Goal: Task Accomplishment & Management: Complete application form

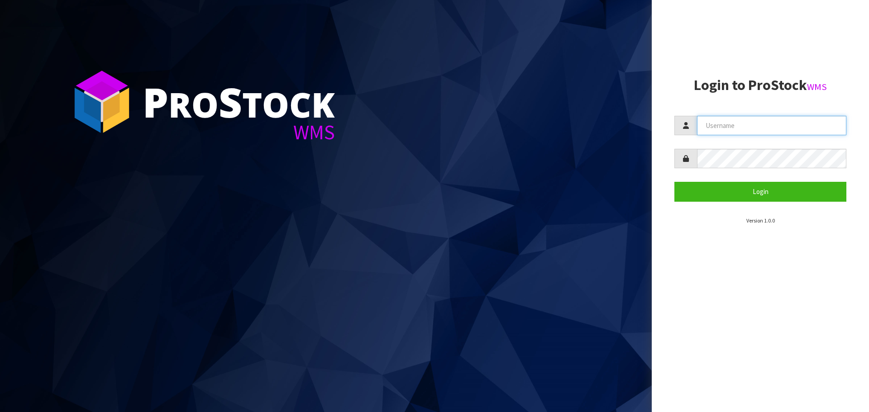
click at [755, 126] on input "text" at bounding box center [771, 125] width 149 height 19
type input "PACIFICBIOLOGICS"
click at [674, 182] on button "Login" at bounding box center [760, 191] width 172 height 19
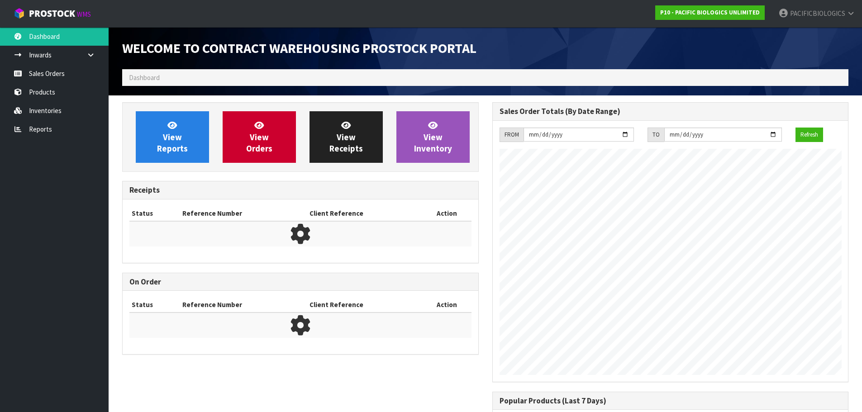
scroll to position [399, 370]
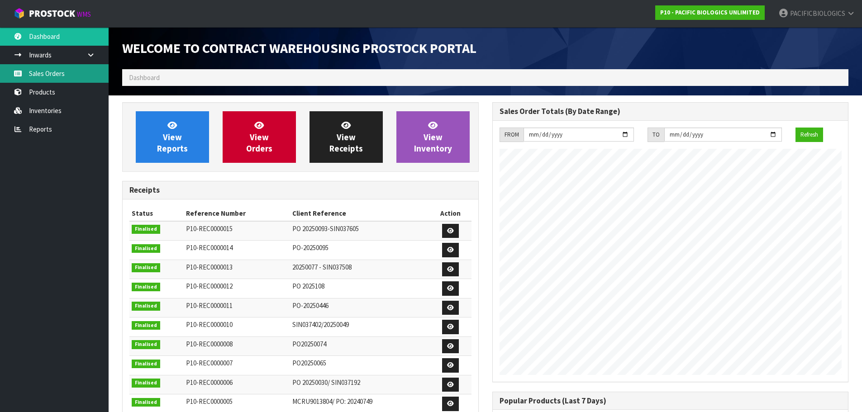
click at [75, 75] on link "Sales Orders" at bounding box center [54, 73] width 109 height 19
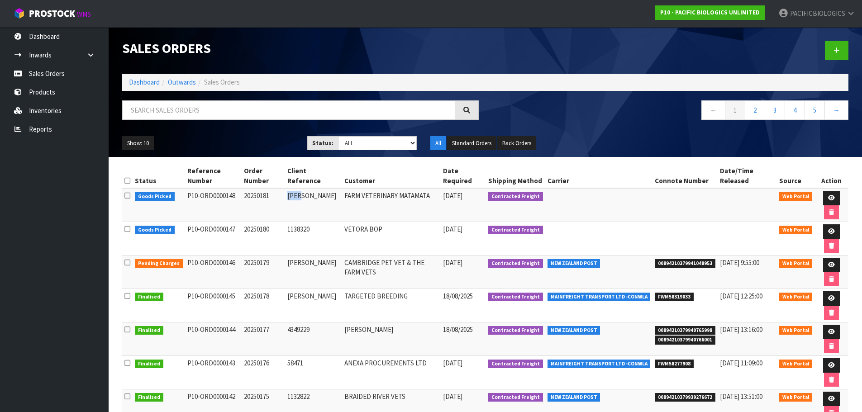
drag, startPoint x: 305, startPoint y: 198, endPoint x: 286, endPoint y: 194, distance: 19.5
click at [286, 194] on td "[PERSON_NAME]" at bounding box center [313, 205] width 57 height 34
copy td "[PERSON_NAME]"
click at [832, 200] on icon at bounding box center [831, 198] width 7 height 6
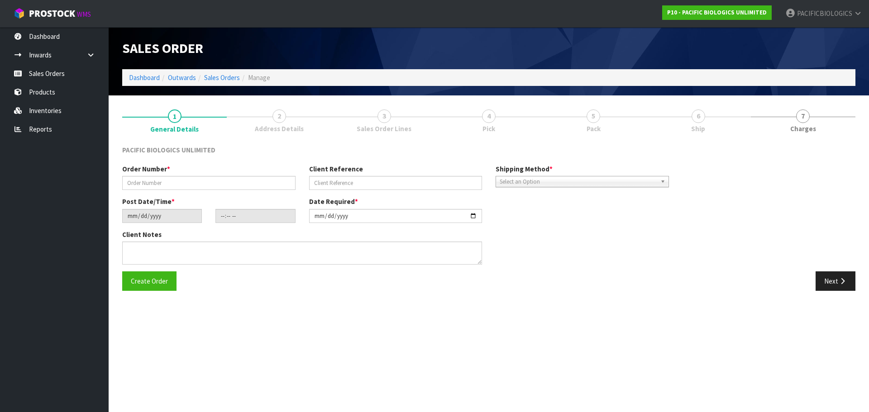
type input "20250181"
type input "[PERSON_NAME]"
type input "[DATE]"
type input "10:31:00.000"
type input "[DATE]"
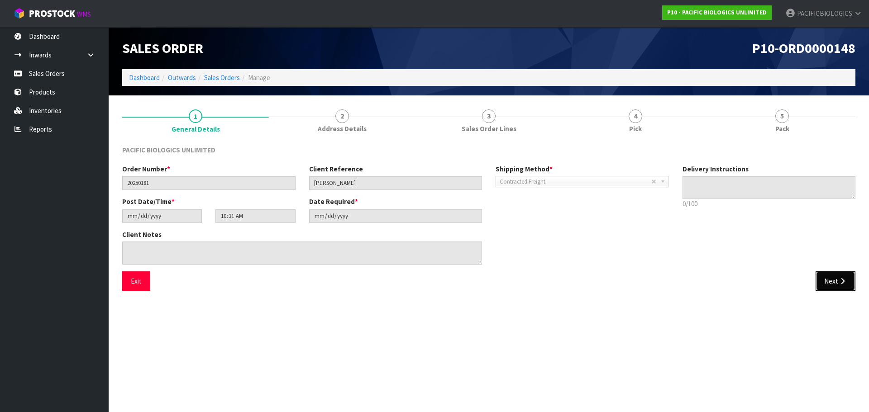
click at [826, 280] on button "Next" at bounding box center [836, 281] width 40 height 19
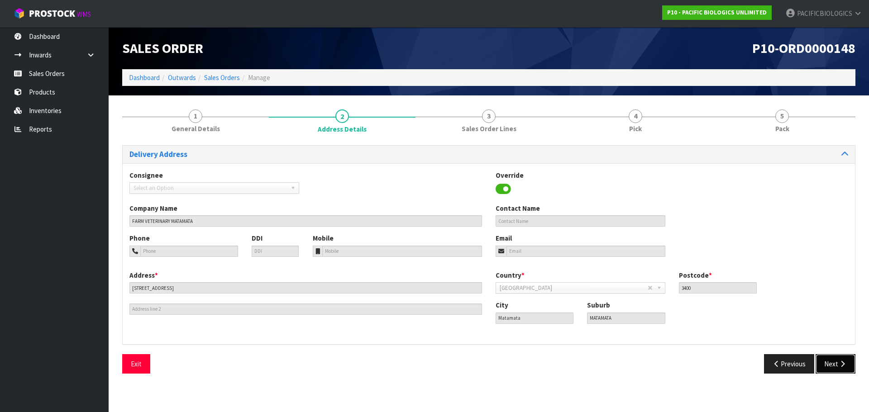
click at [830, 363] on button "Next" at bounding box center [836, 363] width 40 height 19
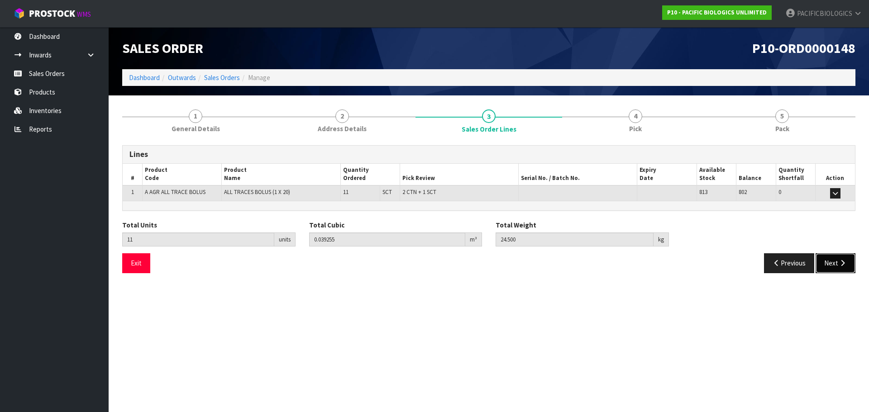
click at [836, 270] on button "Next" at bounding box center [836, 262] width 40 height 19
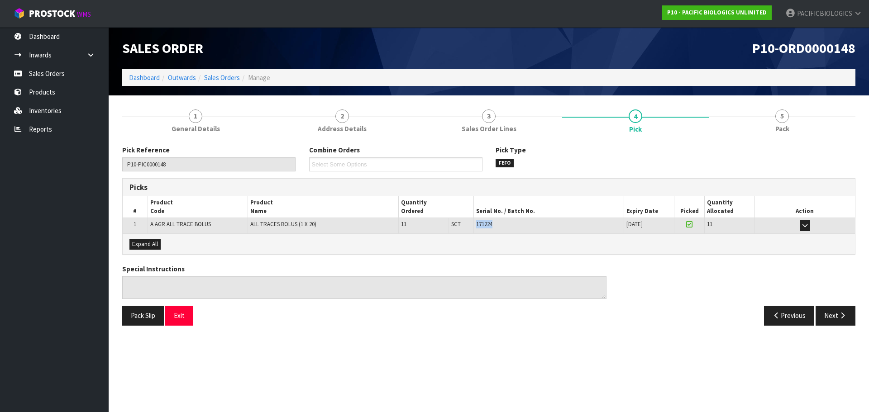
drag, startPoint x: 498, startPoint y: 224, endPoint x: 468, endPoint y: 229, distance: 30.1
click at [468, 229] on tr "1 A AGR ALL TRACE BOLUS ALL TRACES BOLUS (1 X 20) 11 SCT 2 CTN + 1 SCT 171224 […" at bounding box center [489, 226] width 732 height 16
copy tr "2 CTN + 1 SCT 171224"
click at [44, 76] on link "Sales Orders" at bounding box center [54, 73] width 109 height 19
